Goal: Information Seeking & Learning: Check status

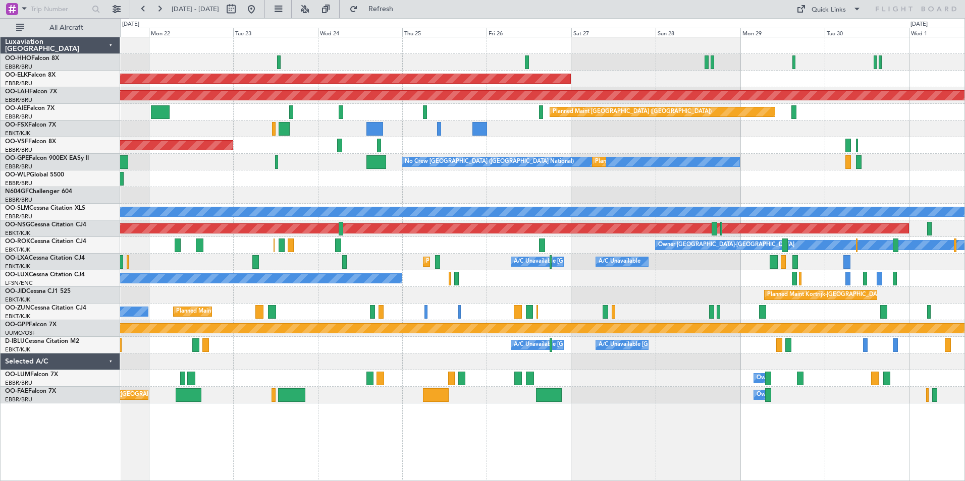
click at [217, 218] on div "Planned Maint Kortrijk-[GEOGRAPHIC_DATA] Planned [GEOGRAPHIC_DATA][PERSON_NAME]…" at bounding box center [542, 220] width 844 height 366
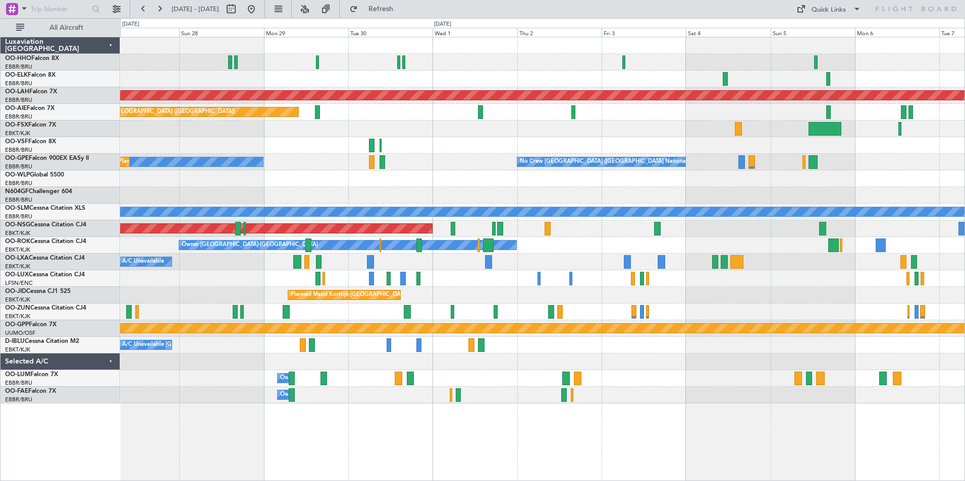
click at [369, 152] on div "Planned Maint Kortrijk-[GEOGRAPHIC_DATA] Planned [GEOGRAPHIC_DATA][PERSON_NAME]…" at bounding box center [542, 220] width 844 height 366
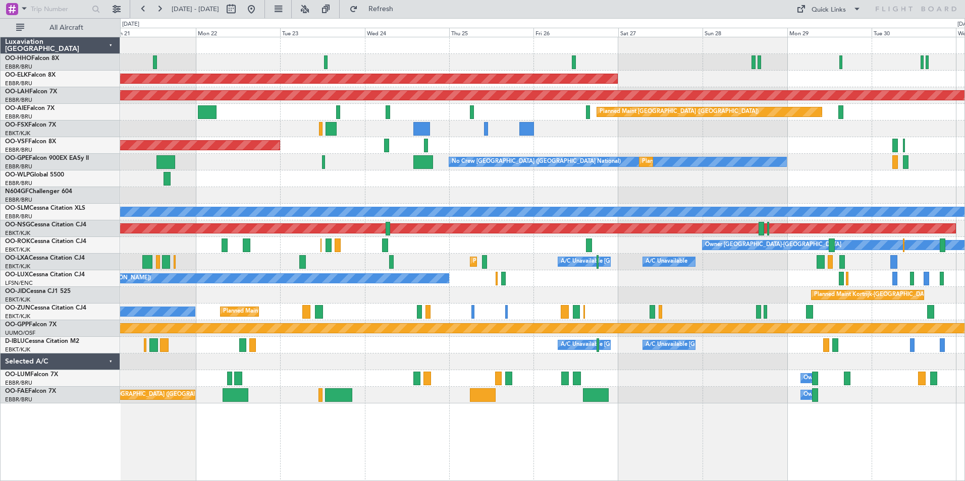
click at [919, 184] on div "Planned Maint Kortrijk-Wevelgem Planned Maint Alton-st Louis (St Louis Regl) Pl…" at bounding box center [542, 220] width 844 height 366
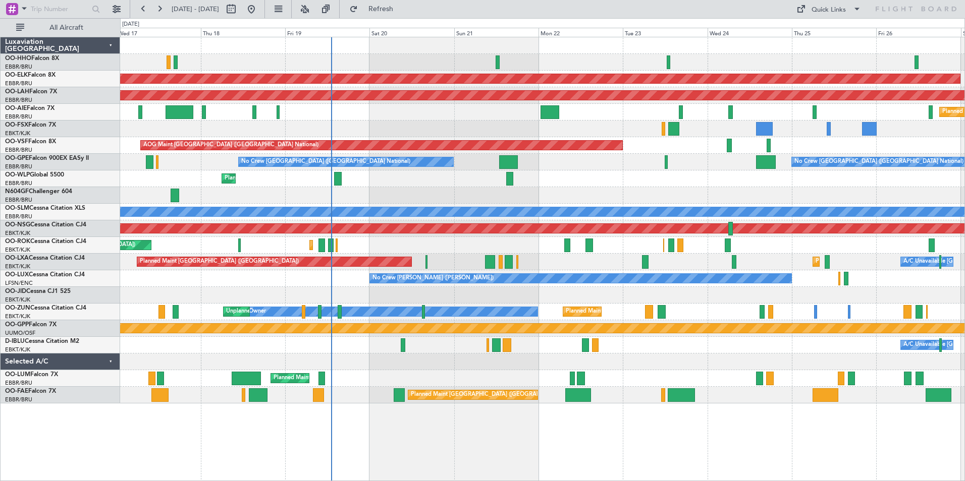
click at [946, 197] on div at bounding box center [542, 195] width 844 height 17
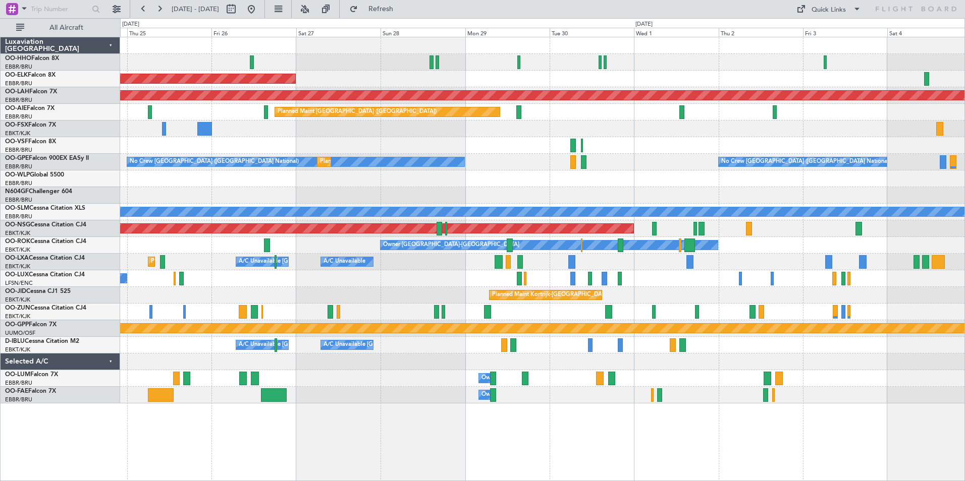
click at [166, 193] on div "Planned Maint Kortrijk-Wevelgem Planned Maint Alton-st Louis (St Louis Regl) Pl…" at bounding box center [542, 220] width 844 height 366
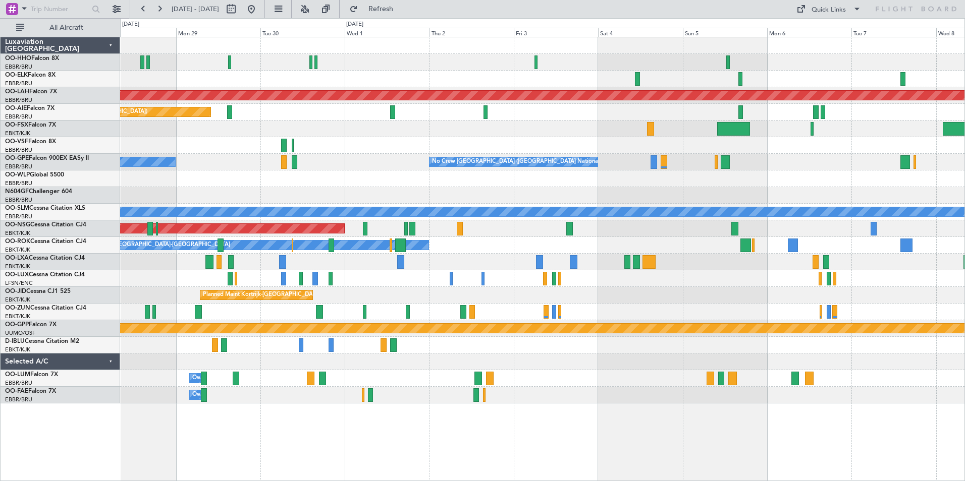
click at [549, 199] on div at bounding box center [542, 195] width 844 height 17
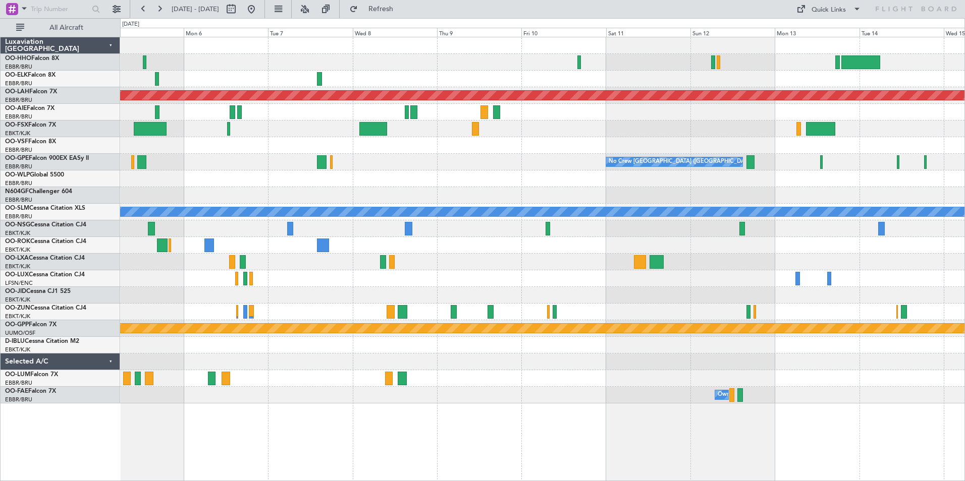
click at [276, 150] on div "Planned Maint Alton-st Louis (St Louis Regl) No Crew Brussels (Brussels Nationa…" at bounding box center [542, 220] width 844 height 366
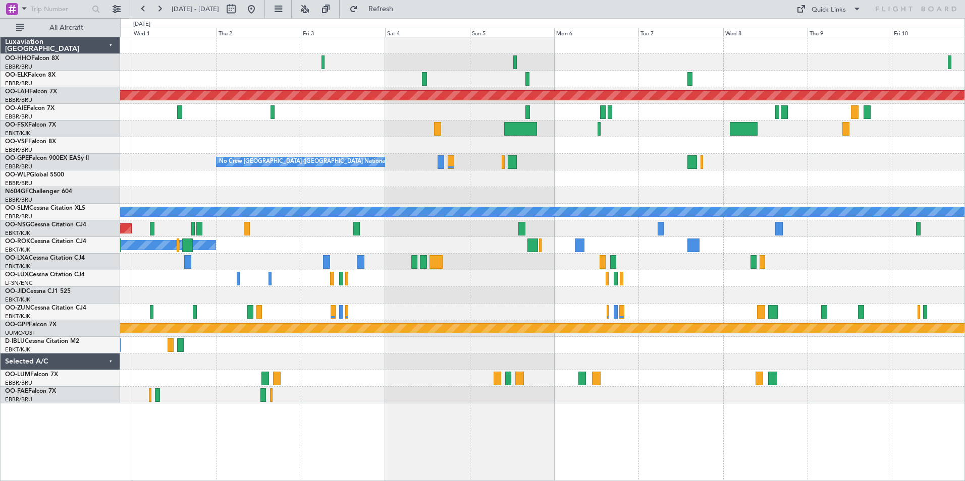
click at [885, 216] on div "Planned Maint Alton-st Louis (St Louis Regl) Planned Maint London (Farnborough)…" at bounding box center [542, 220] width 844 height 366
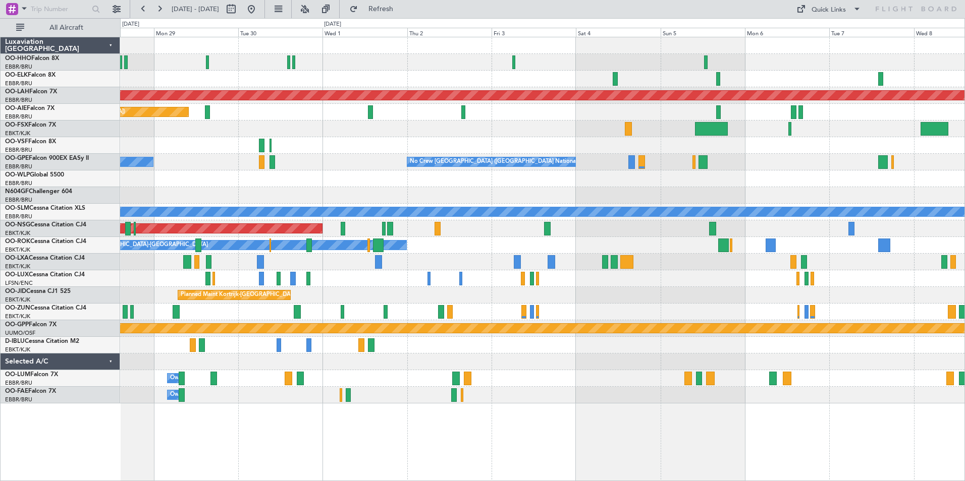
click at [485, 295] on div "Planned Maint Kortrijk-Wevelgem Planned Maint Alton-st Louis (St Louis Regl) Pl…" at bounding box center [542, 220] width 844 height 366
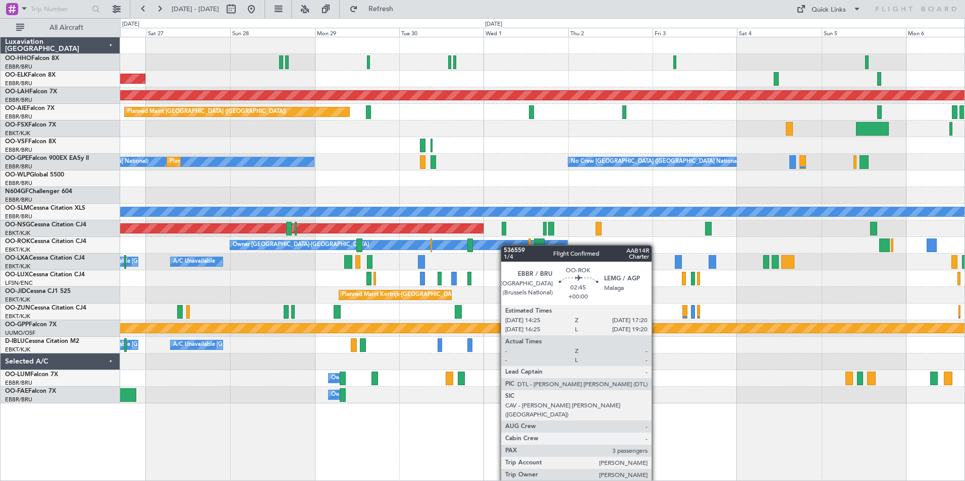
click at [662, 240] on div "Planned Maint Kortrijk-Wevelgem Planned Maint Alton-st Louis (St Louis Regl) Pl…" at bounding box center [542, 220] width 844 height 366
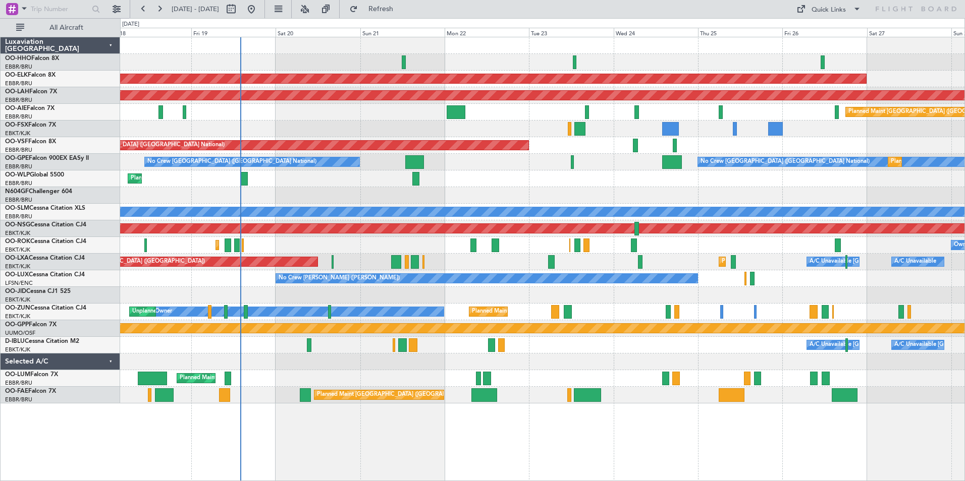
click at [686, 235] on div "Planned Maint Kortrijk-Wevelgem Planned Maint Alton-st Louis (St Louis Regl) Pl…" at bounding box center [542, 220] width 844 height 366
